Goal: Obtain resource: Obtain resource

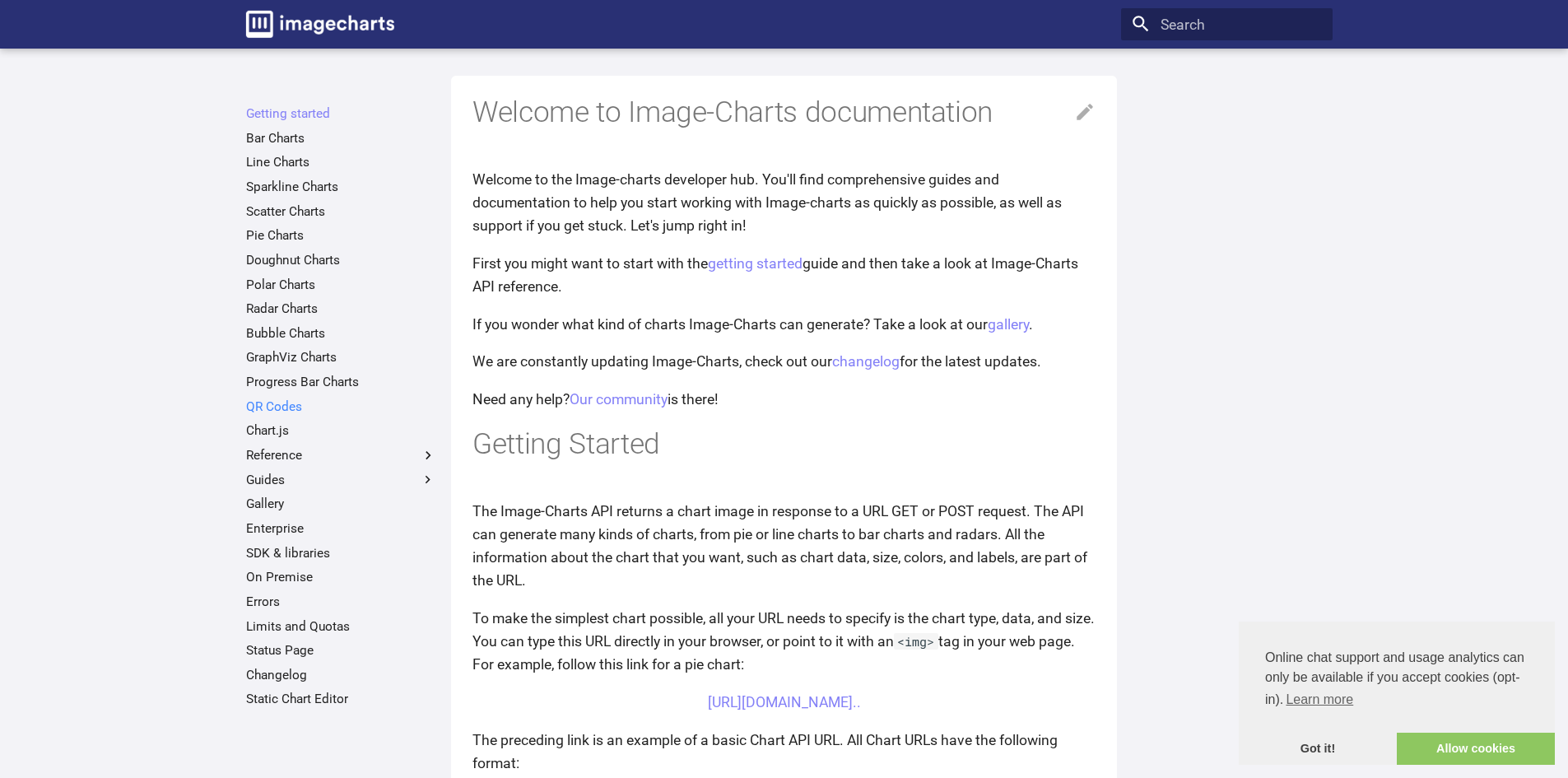
click at [281, 408] on link "QR Codes" at bounding box center [341, 407] width 190 height 16
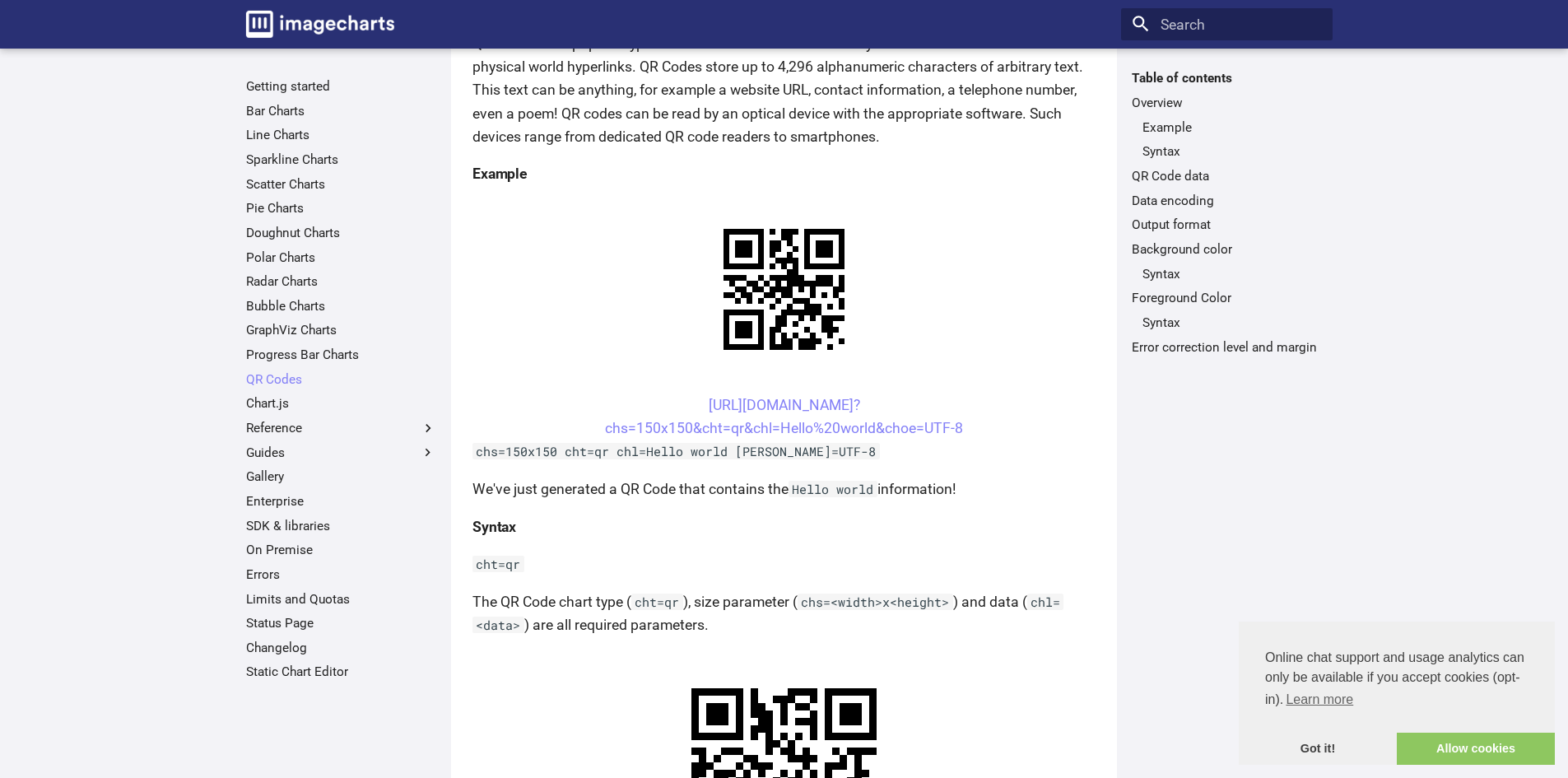
scroll to position [329, 0]
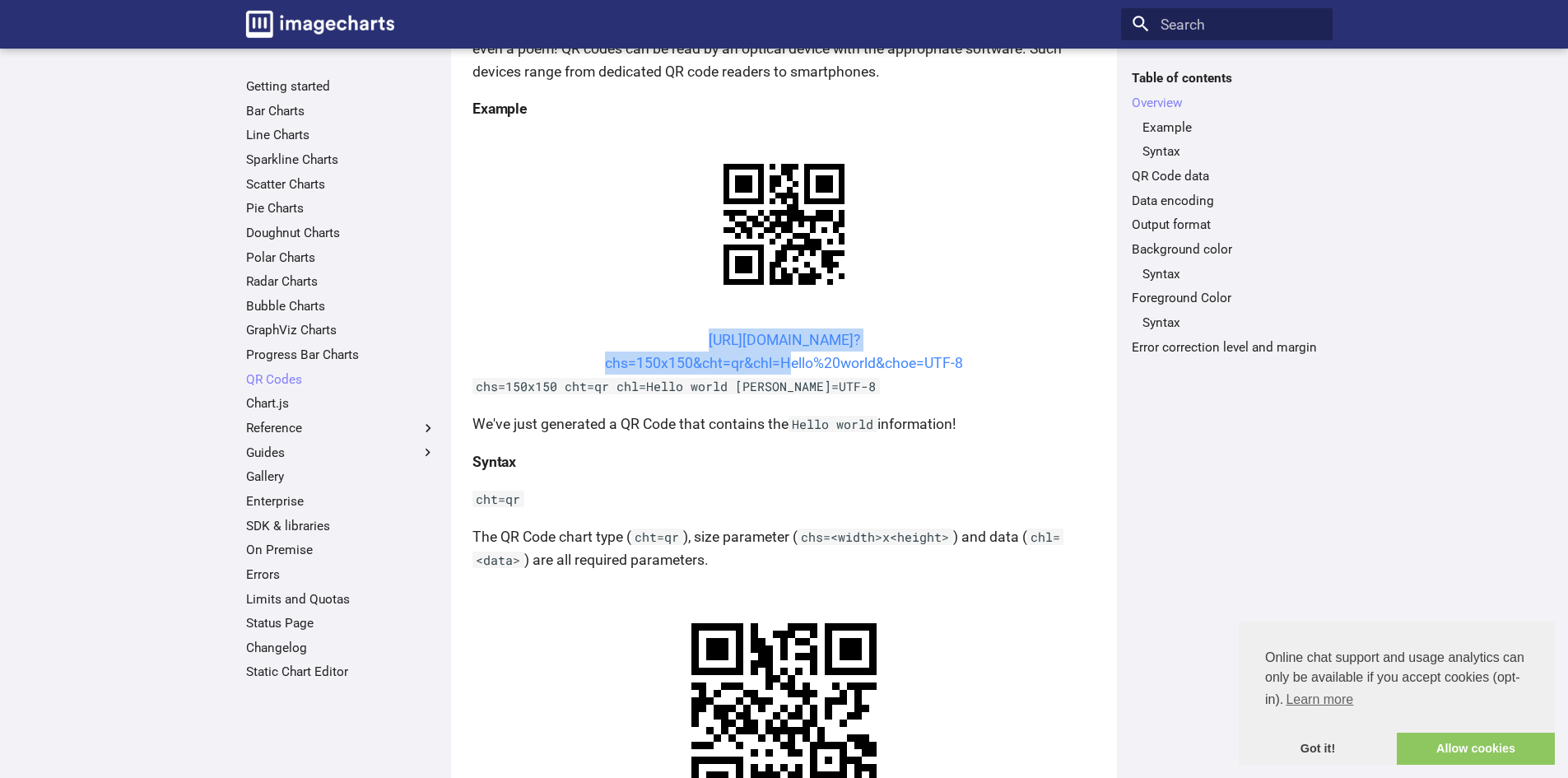
drag, startPoint x: 668, startPoint y: 336, endPoint x: 777, endPoint y: 364, distance: 112.5
click at [777, 364] on center "[URL][DOMAIN_NAME]? chs=150x150&cht=qr&chl=Hello%20world&choe=UTF-8" at bounding box center [784, 351] width 623 height 46
copy link "[URL][DOMAIN_NAME]? chs=150x150&cht=qr&chl="
